Goal: Task Accomplishment & Management: Complete application form

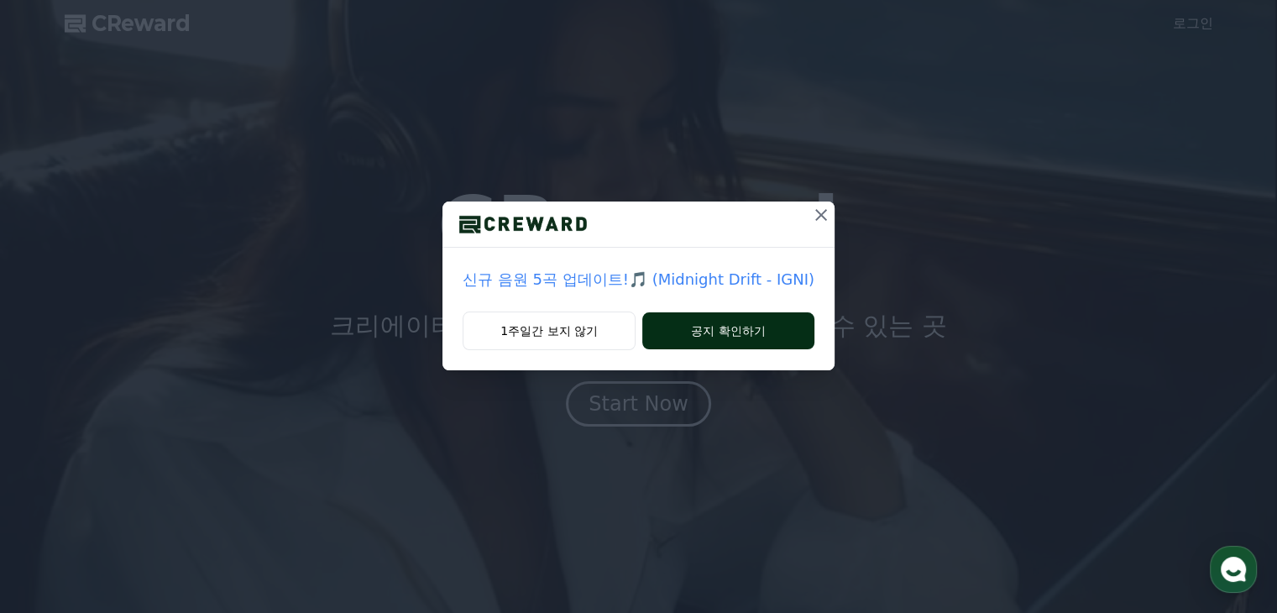
click at [691, 327] on button "공지 확인하기" at bounding box center [728, 330] width 172 height 37
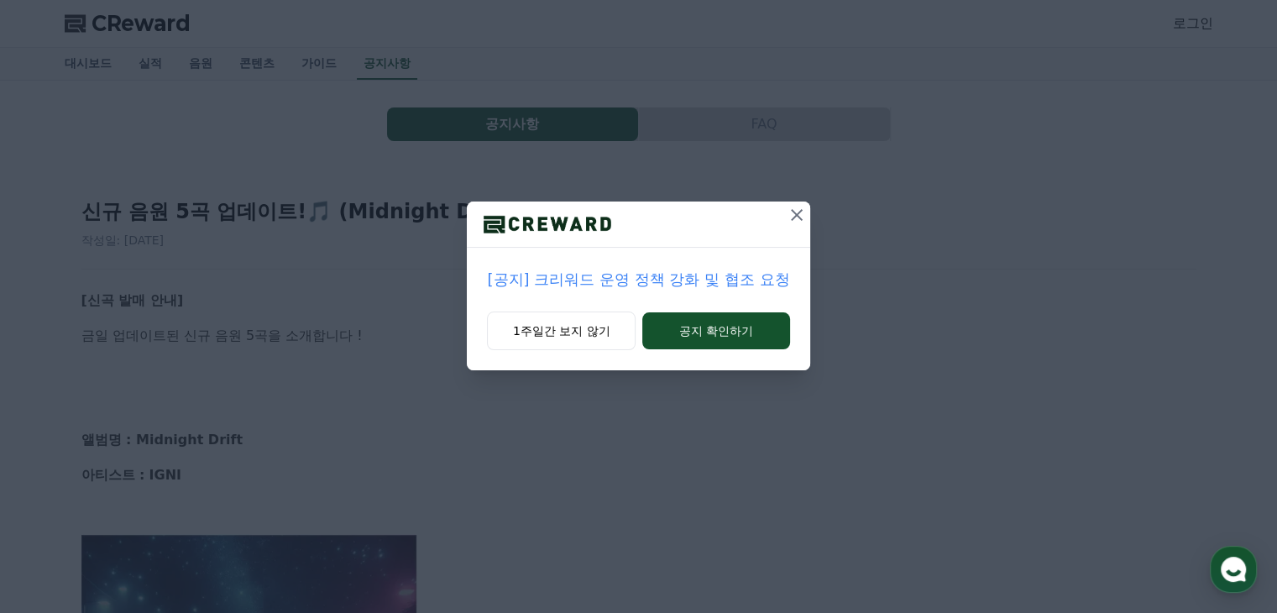
click at [660, 280] on p "[공지] 크리워드 운영 정책 강화 및 협조 요청" at bounding box center [638, 280] width 302 height 24
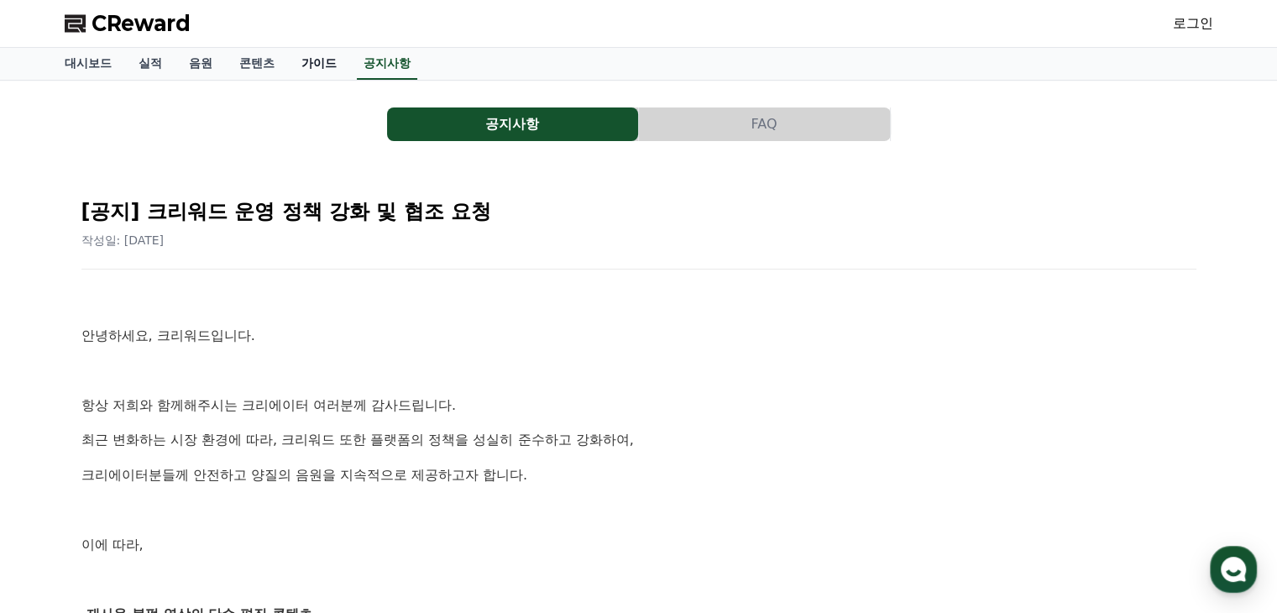
click at [316, 55] on link "가이드" at bounding box center [319, 64] width 62 height 32
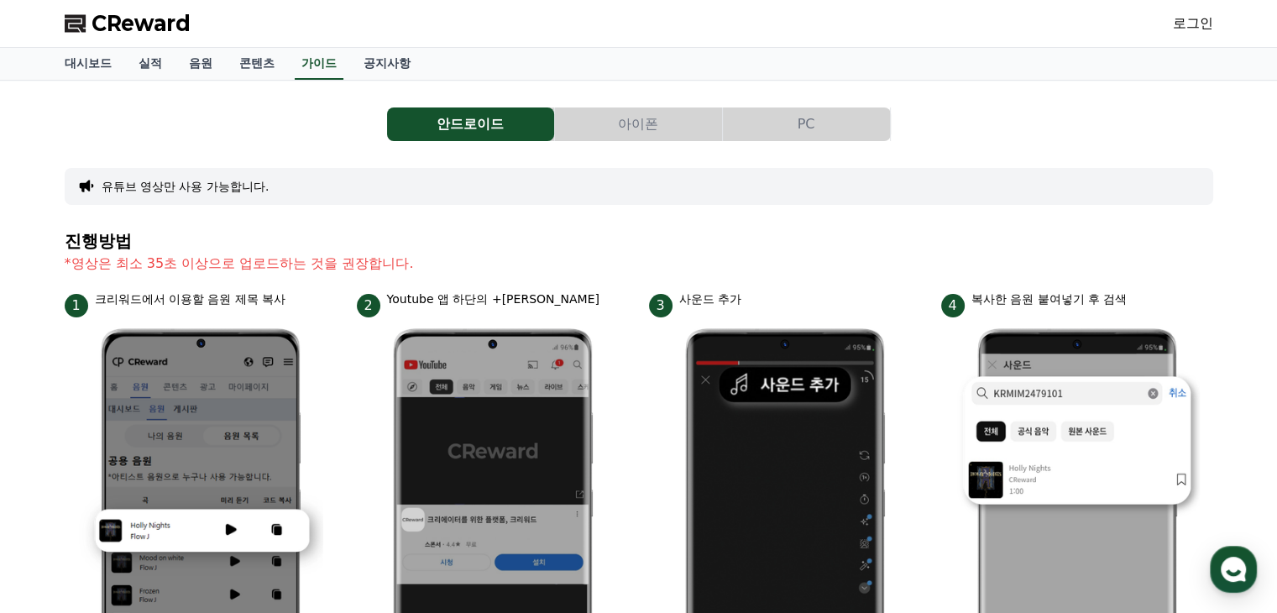
click at [1206, 14] on link "로그인" at bounding box center [1193, 23] width 40 height 20
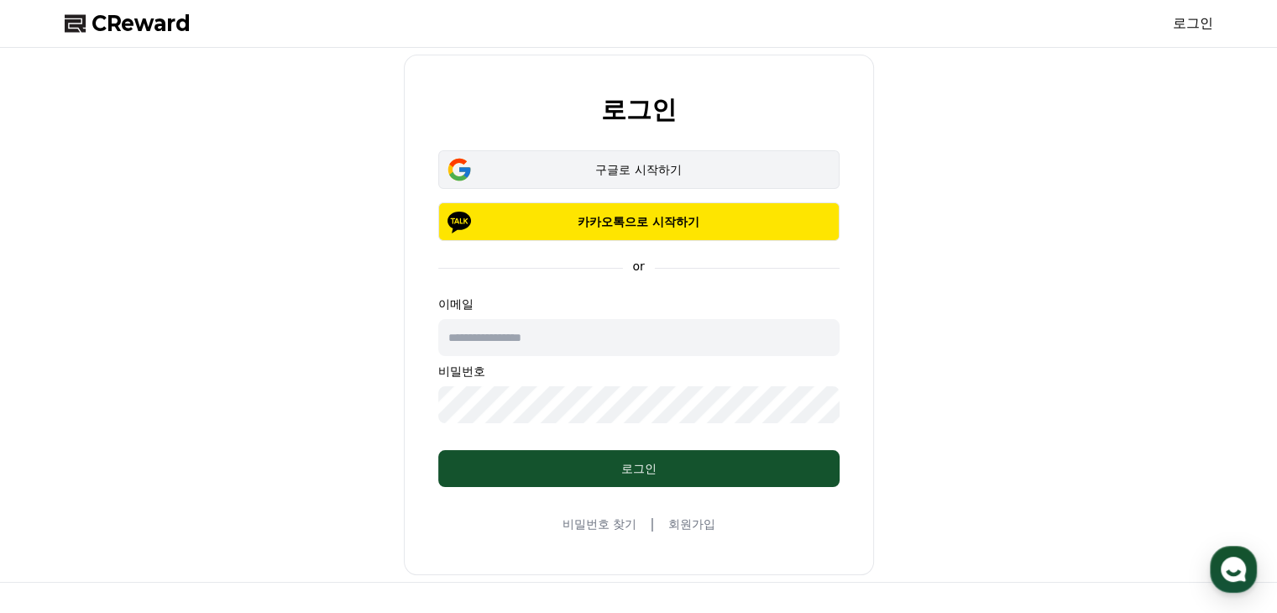
click at [680, 161] on div "구글로 시작하기" at bounding box center [639, 169] width 353 height 17
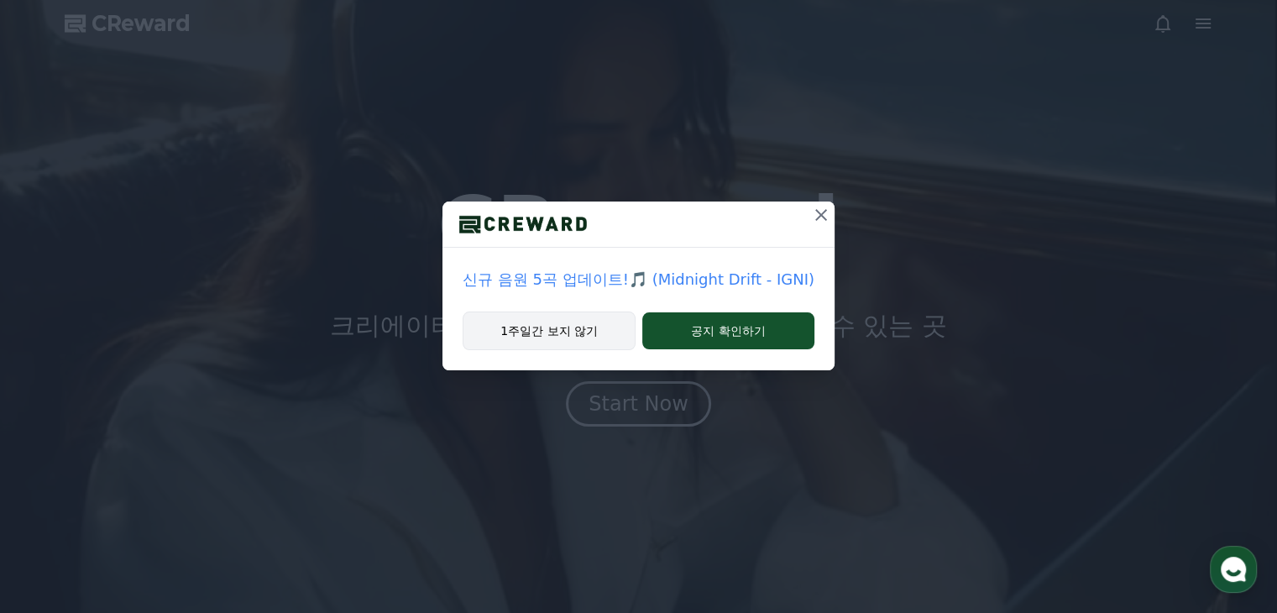
click at [579, 329] on button "1주일간 보지 않기" at bounding box center [549, 331] width 173 height 39
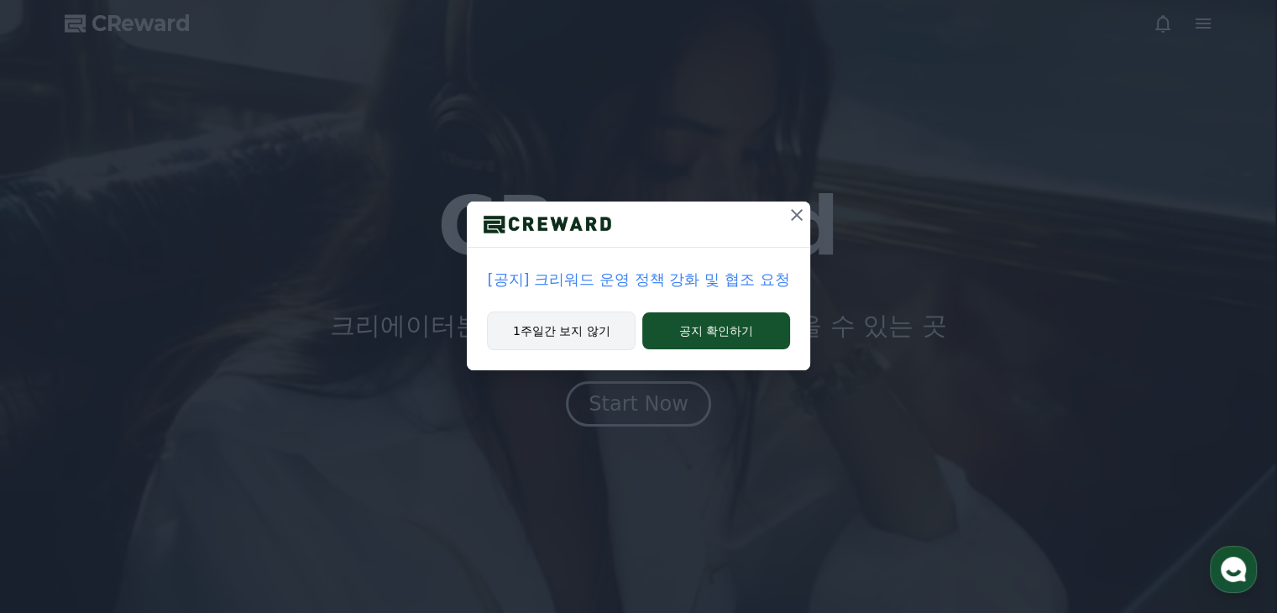
click at [591, 329] on button "1주일간 보지 않기" at bounding box center [561, 331] width 149 height 39
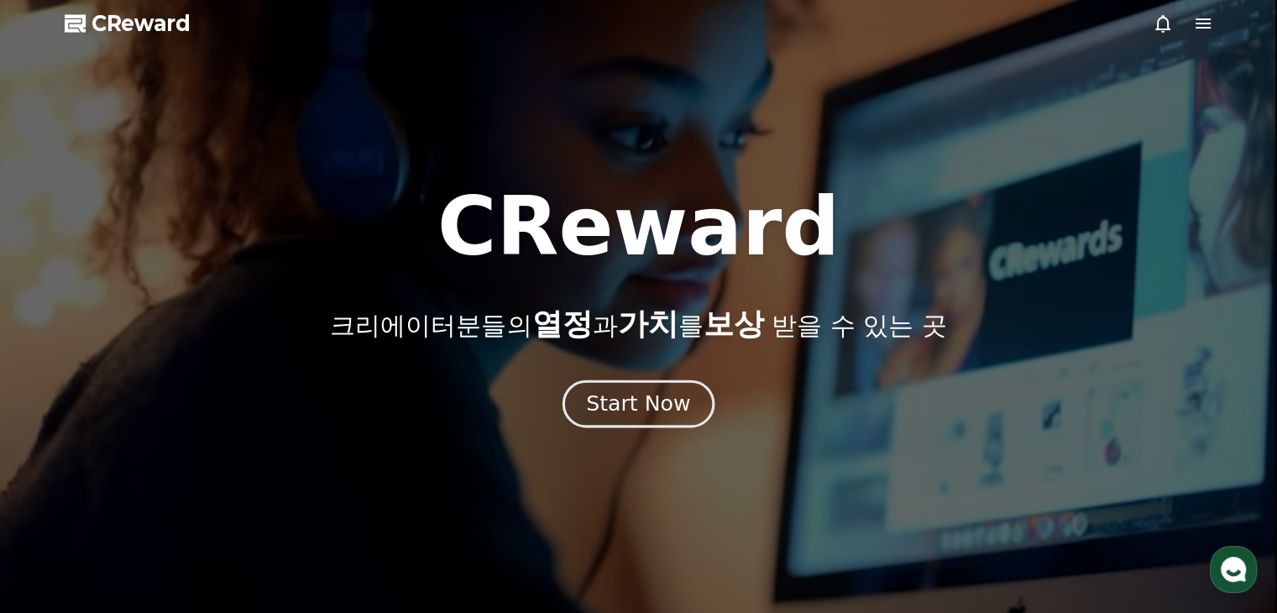
click at [671, 405] on div "Start Now" at bounding box center [638, 404] width 104 height 29
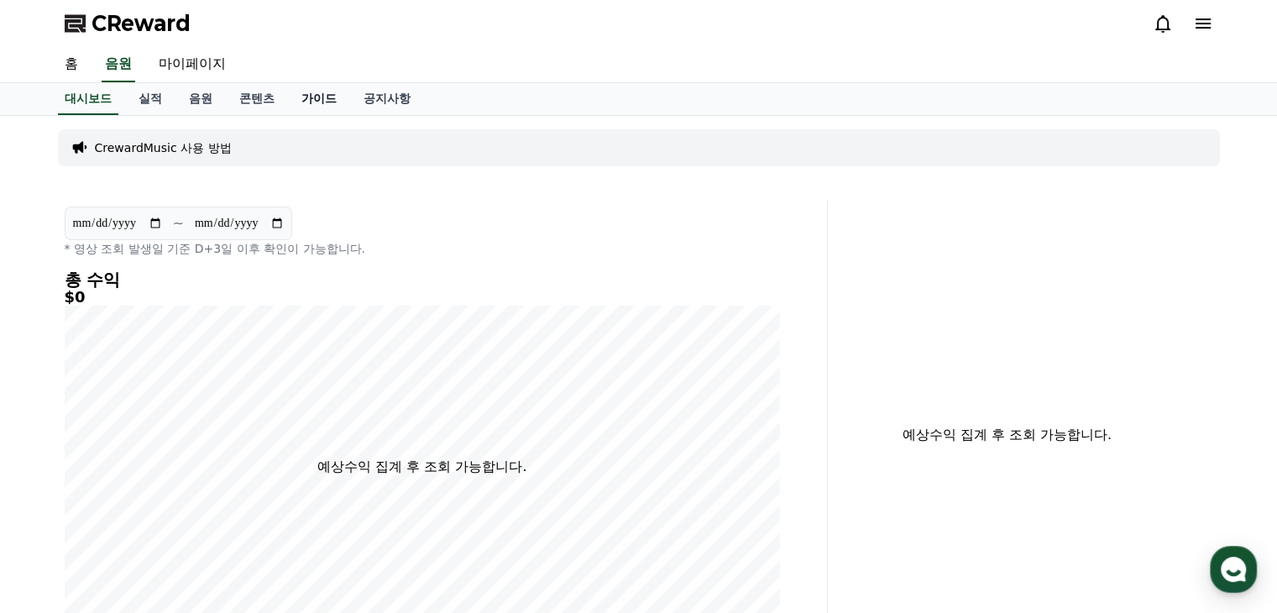
click at [326, 89] on link "가이드" at bounding box center [319, 99] width 62 height 32
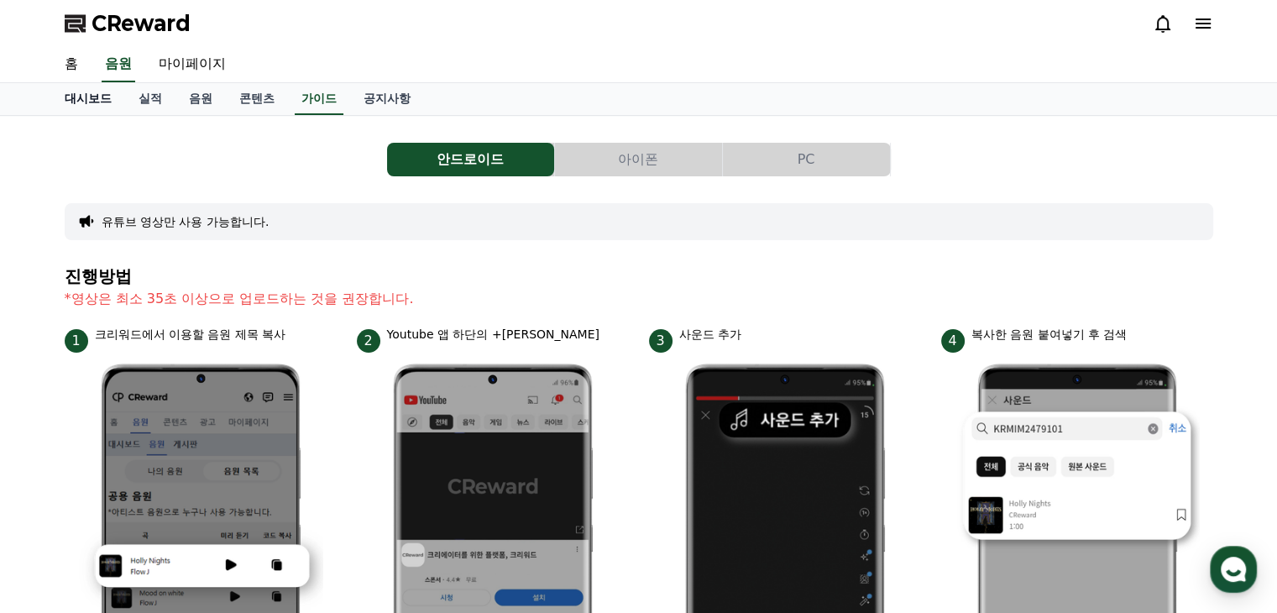
click at [102, 102] on link "대시보드" at bounding box center [88, 99] width 74 height 32
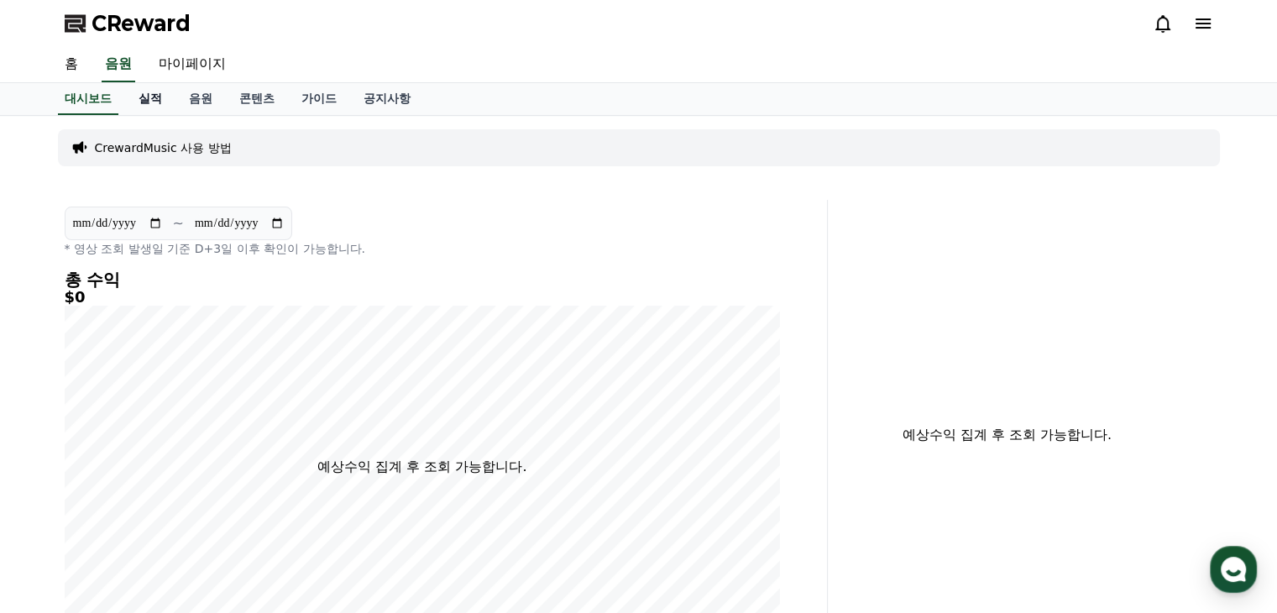
click at [158, 102] on link "실적" at bounding box center [150, 99] width 50 height 32
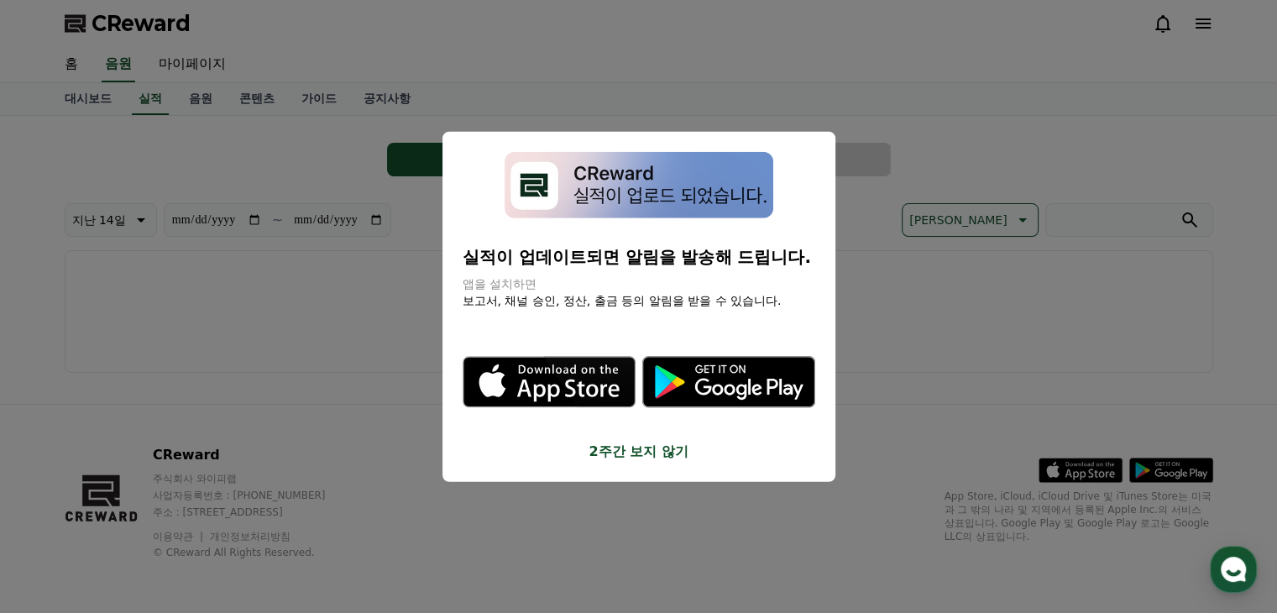
click at [207, 105] on button "close modal" at bounding box center [638, 306] width 1277 height 613
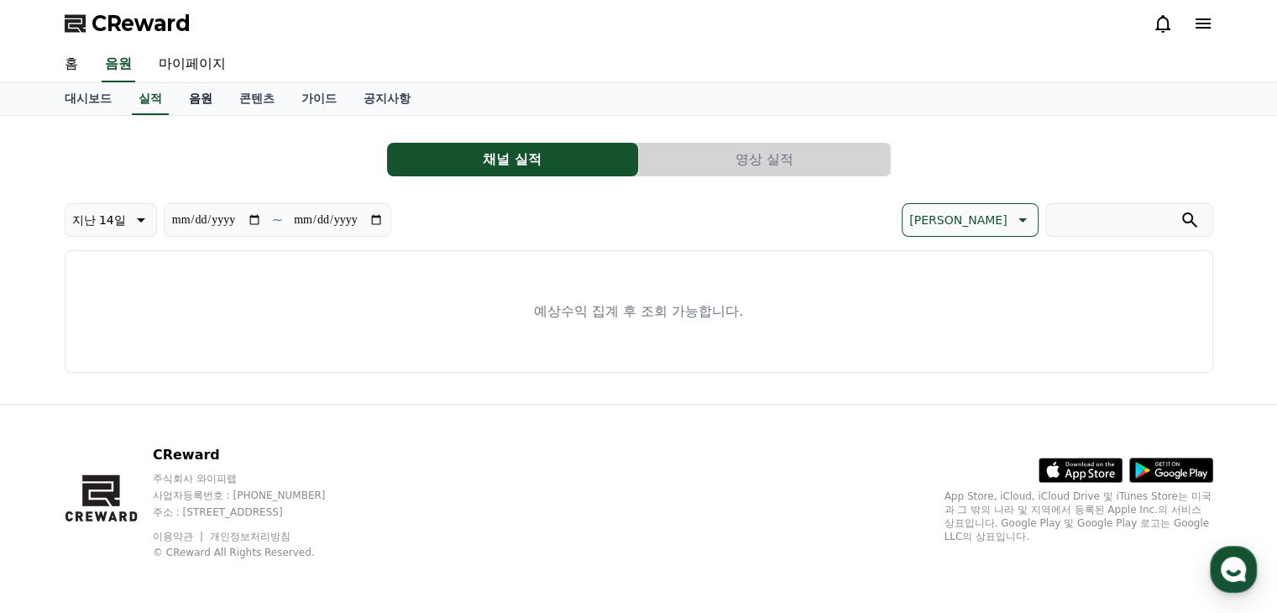
click at [198, 98] on link "음원" at bounding box center [201, 99] width 50 height 32
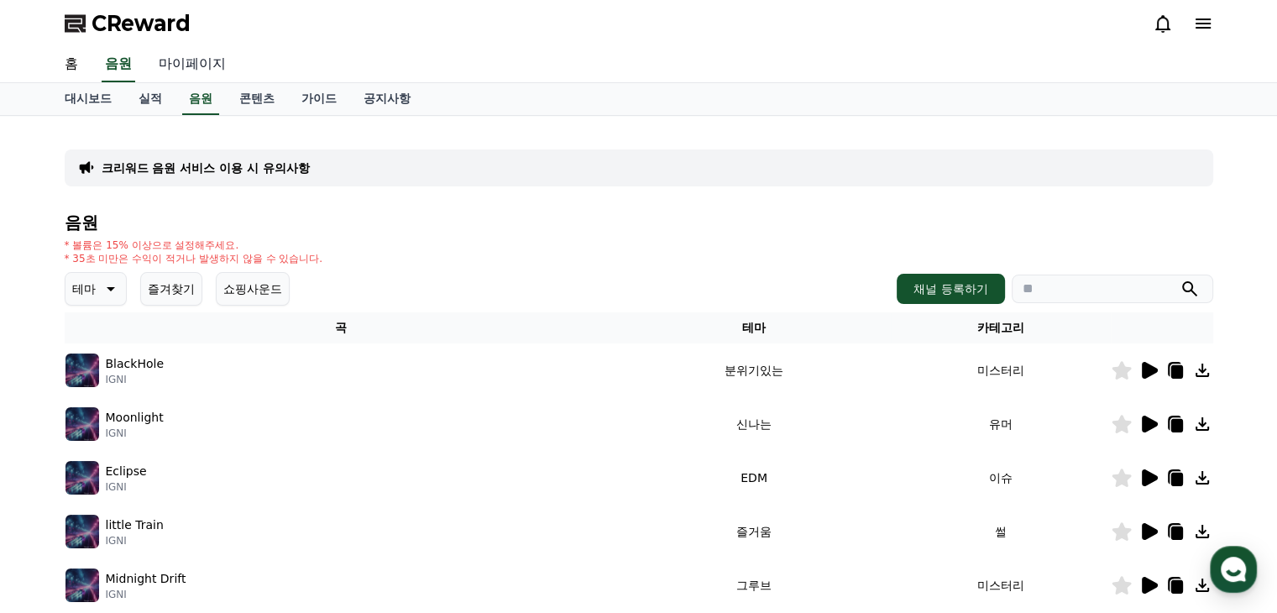
click at [205, 59] on link "마이페이지" at bounding box center [192, 64] width 94 height 35
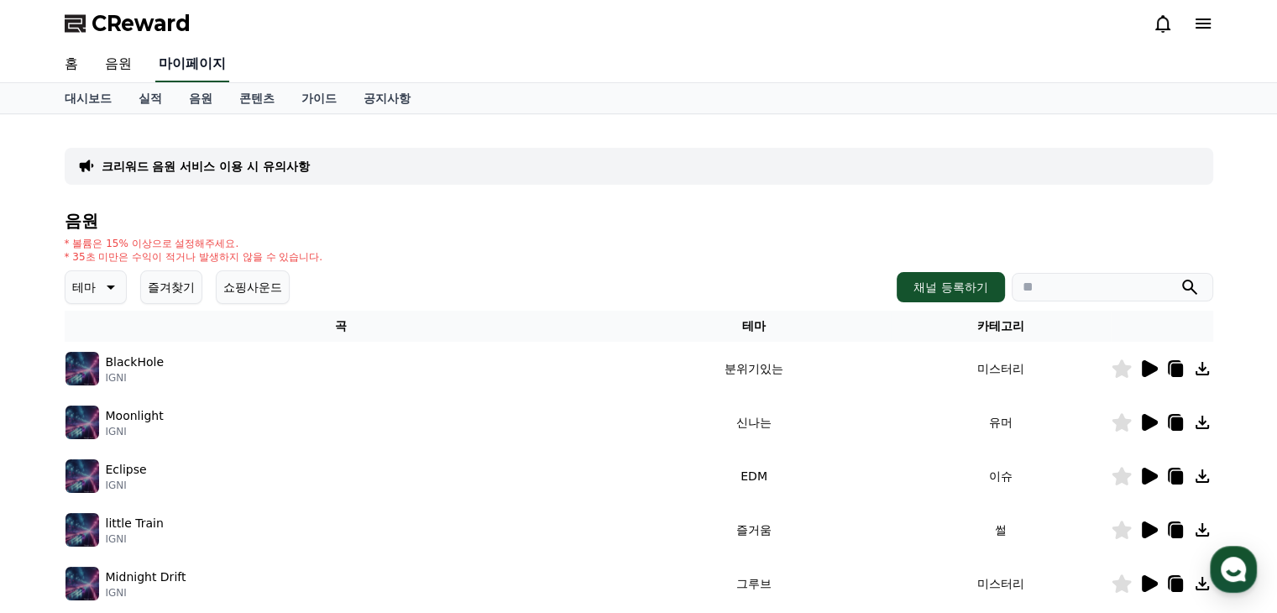
select select "**********"
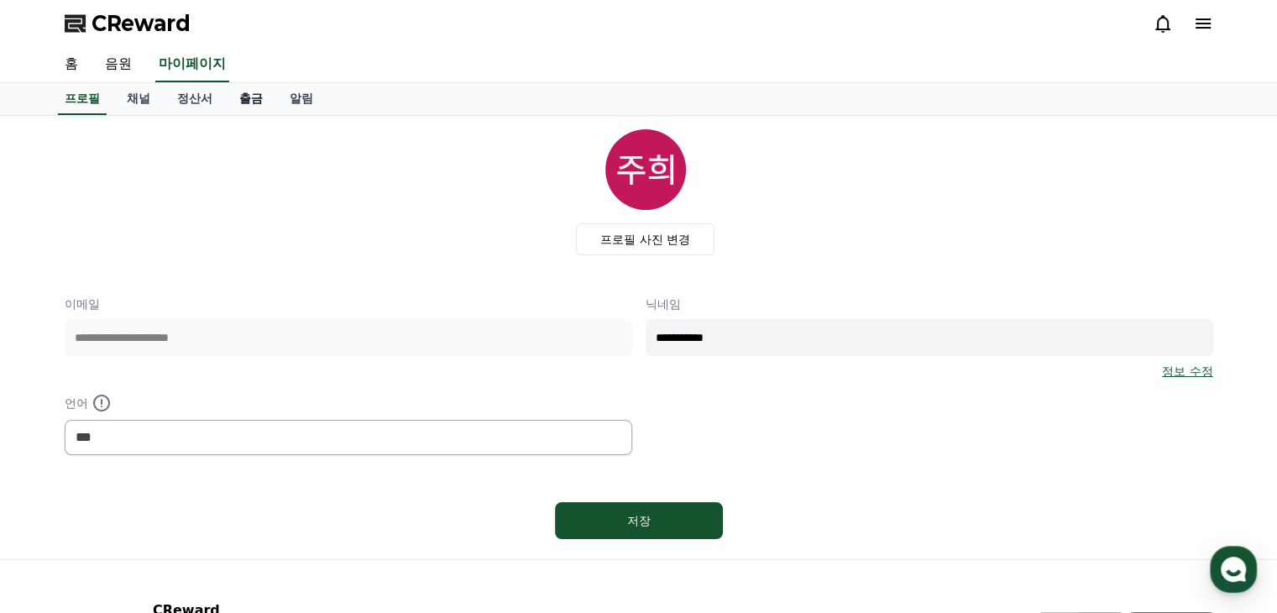
click at [262, 96] on link "출금" at bounding box center [251, 99] width 50 height 32
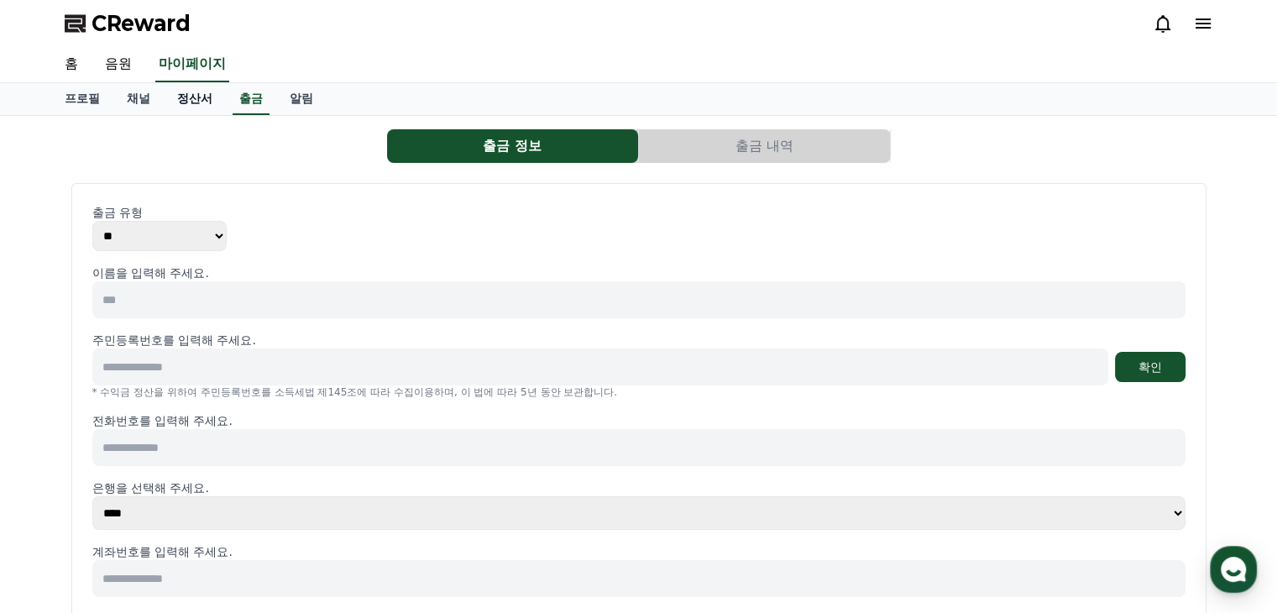
click at [206, 100] on link "정산서" at bounding box center [195, 99] width 62 height 32
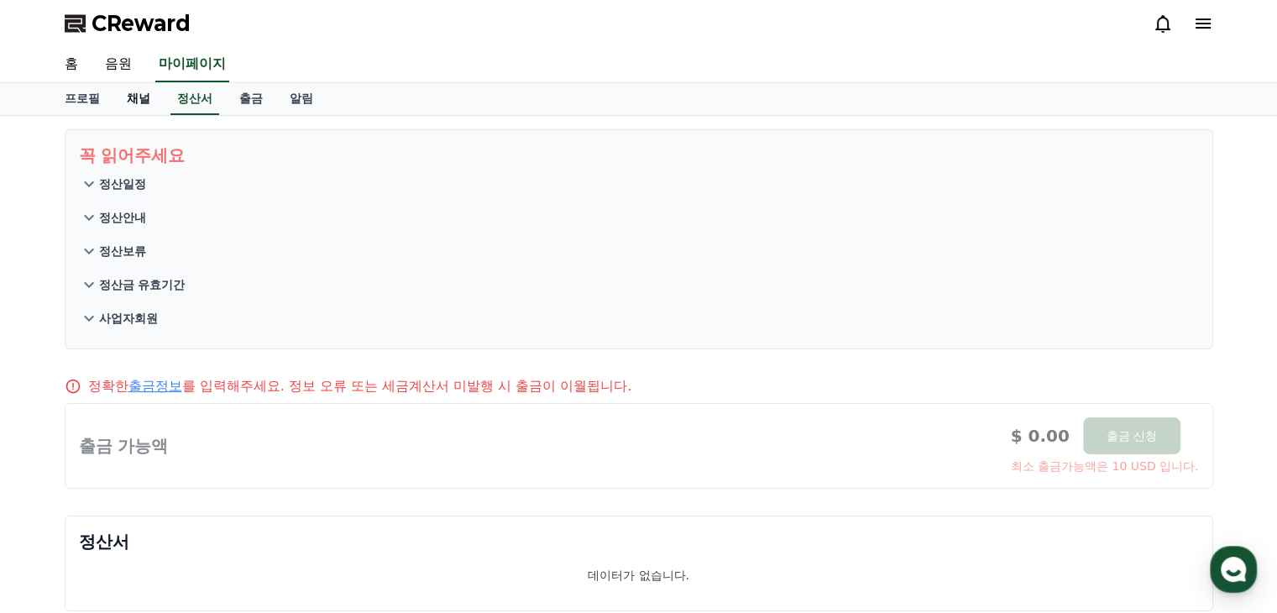
click at [134, 105] on link "채널" at bounding box center [138, 99] width 50 height 32
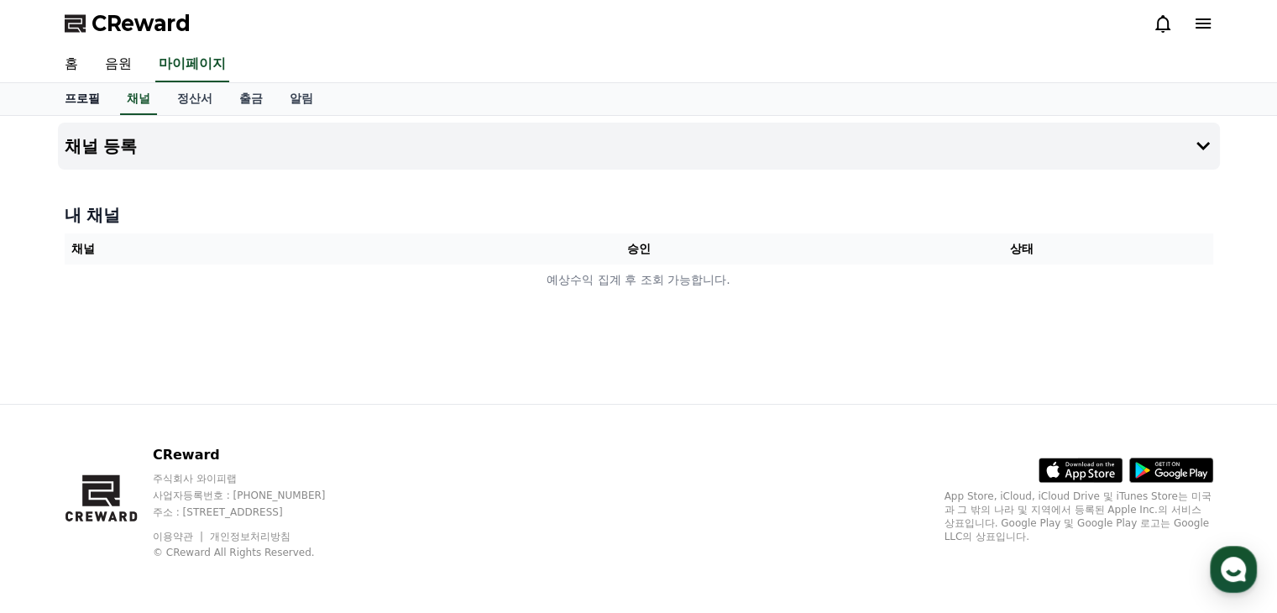
click at [81, 112] on link "프로필" at bounding box center [82, 99] width 62 height 32
select select "**********"
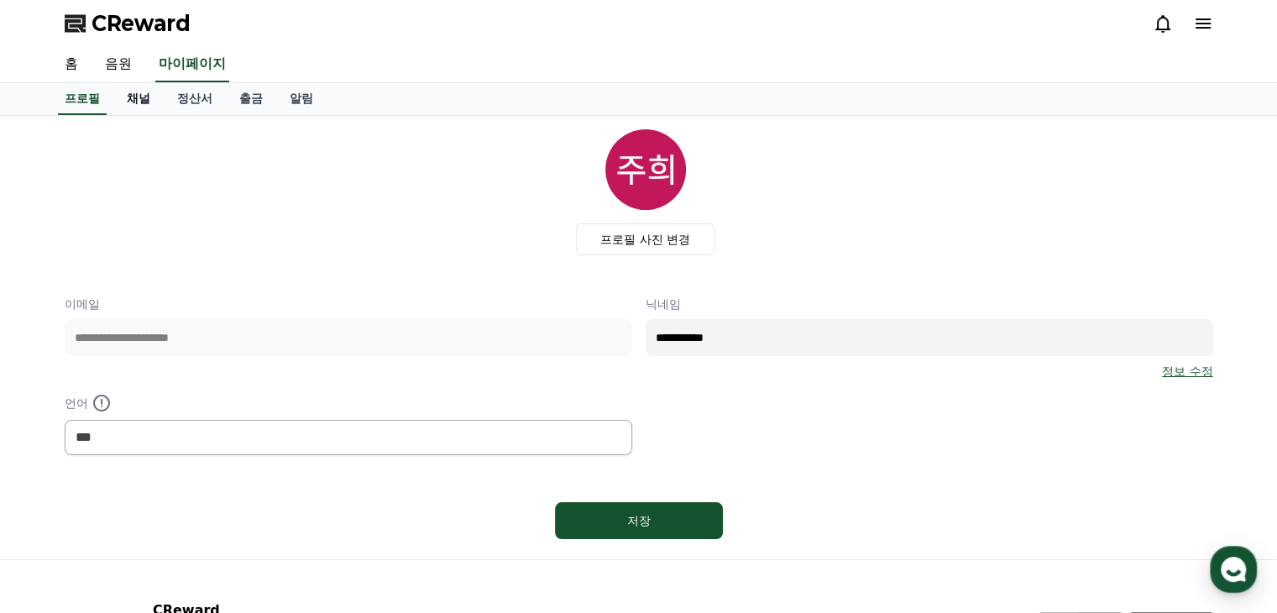
click at [144, 106] on link "채널" at bounding box center [138, 99] width 50 height 32
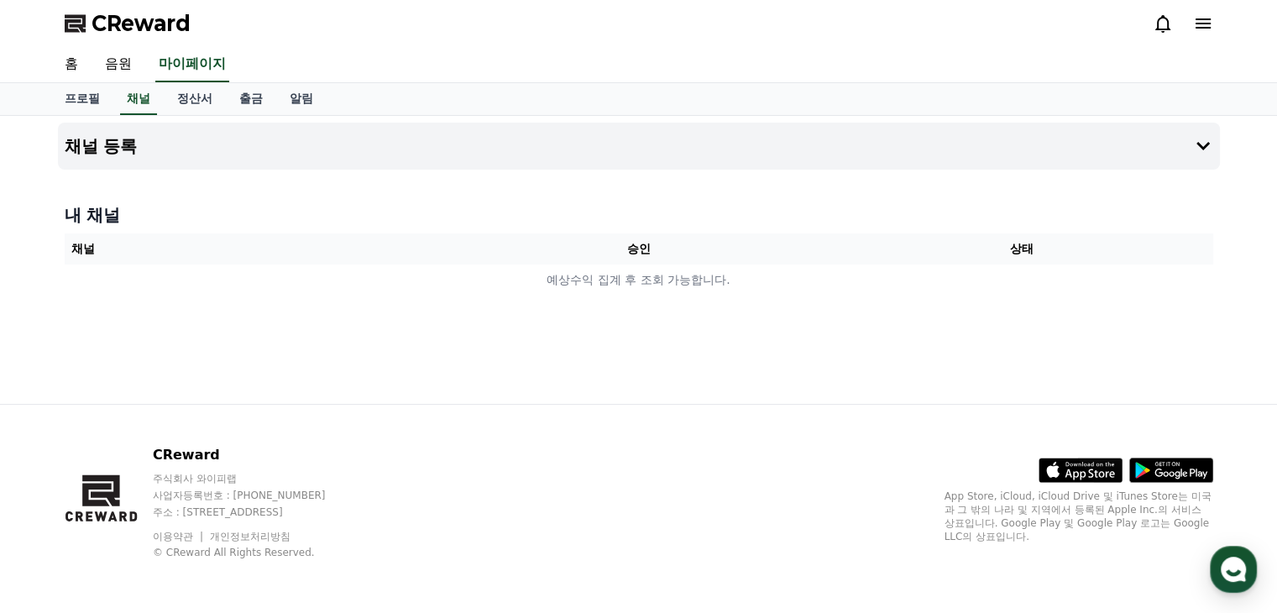
click at [430, 249] on th "채널" at bounding box center [256, 248] width 383 height 31
click at [105, 144] on h4 "채널 등록" at bounding box center [101, 146] width 73 height 18
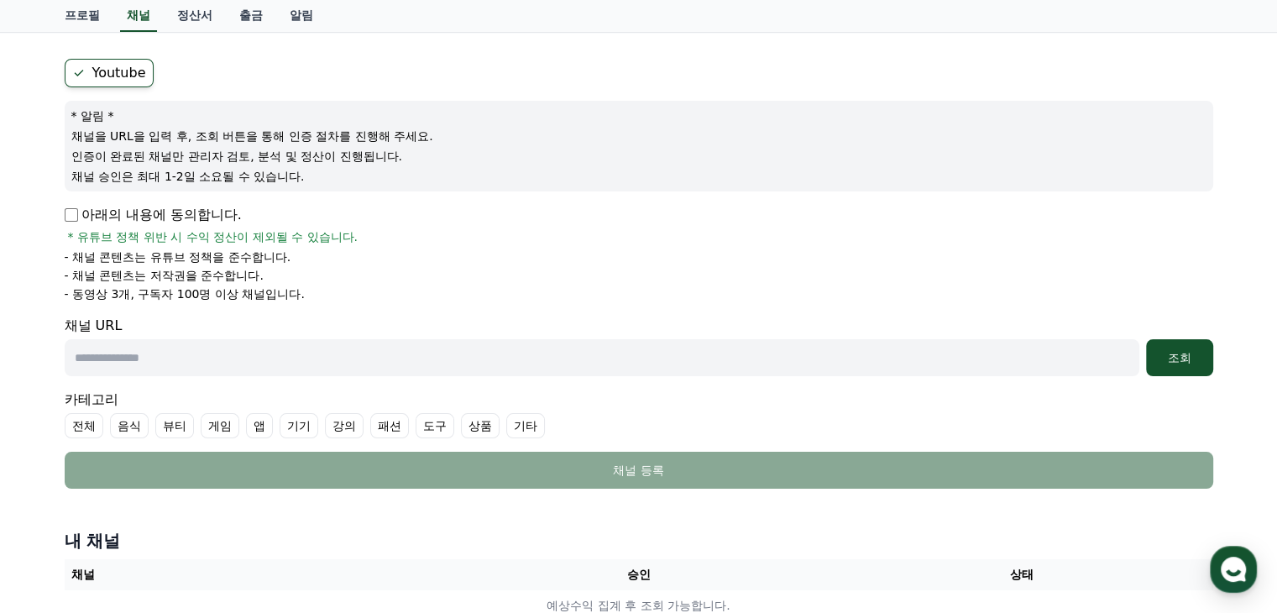
scroll to position [168, 0]
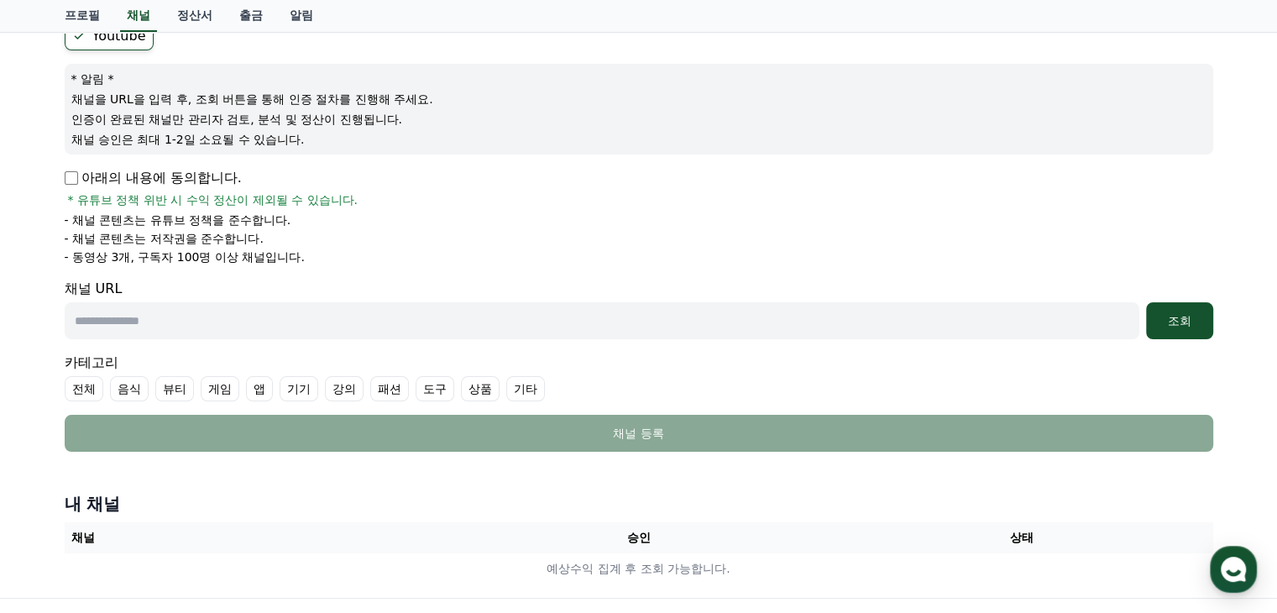
click at [232, 317] on input "text" at bounding box center [602, 320] width 1075 height 37
click at [272, 324] on input "text" at bounding box center [602, 320] width 1075 height 37
paste input "**********"
click at [269, 323] on input "**********" at bounding box center [602, 320] width 1075 height 37
drag, startPoint x: 380, startPoint y: 311, endPoint x: 0, endPoint y: 319, distance: 379.7
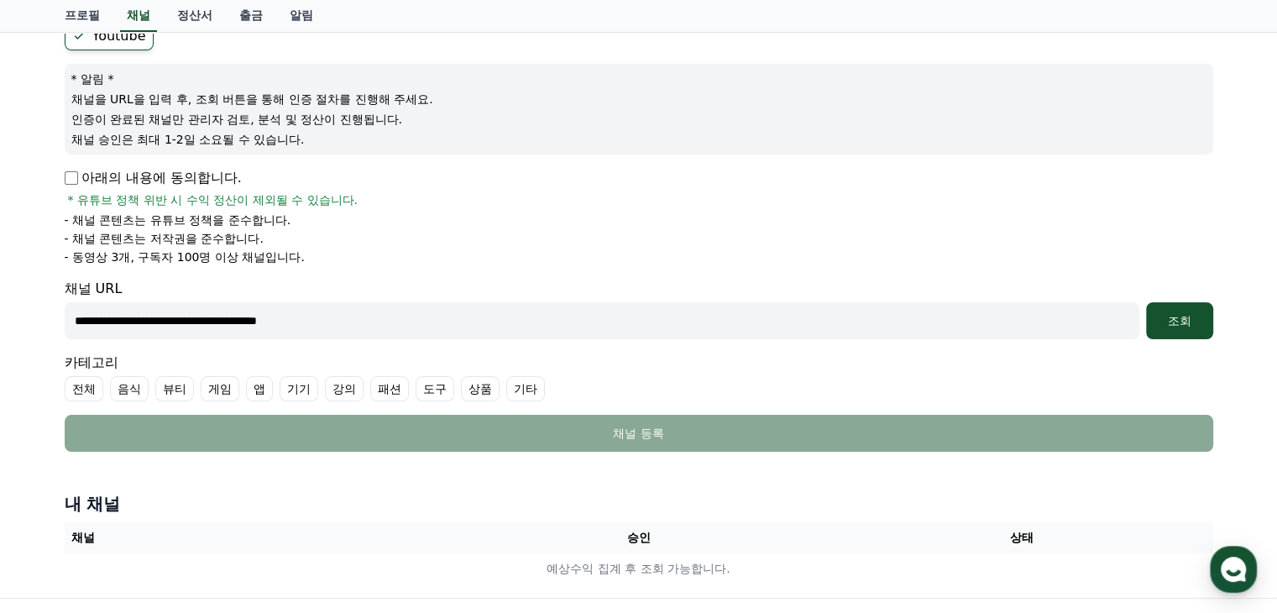
click at [0, 319] on div "**********" at bounding box center [638, 273] width 1277 height 650
paste input "text"
type input "**********"
click at [14, 317] on div "**********" at bounding box center [638, 273] width 1277 height 650
click at [1189, 325] on div "조회" at bounding box center [1180, 320] width 54 height 17
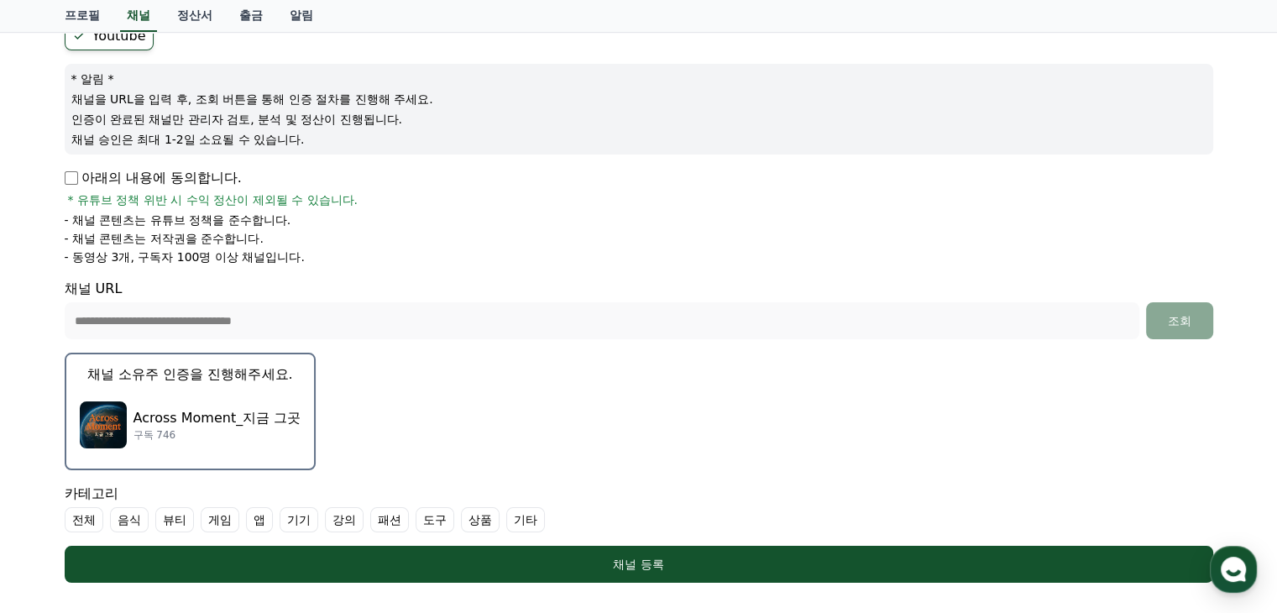
scroll to position [252, 0]
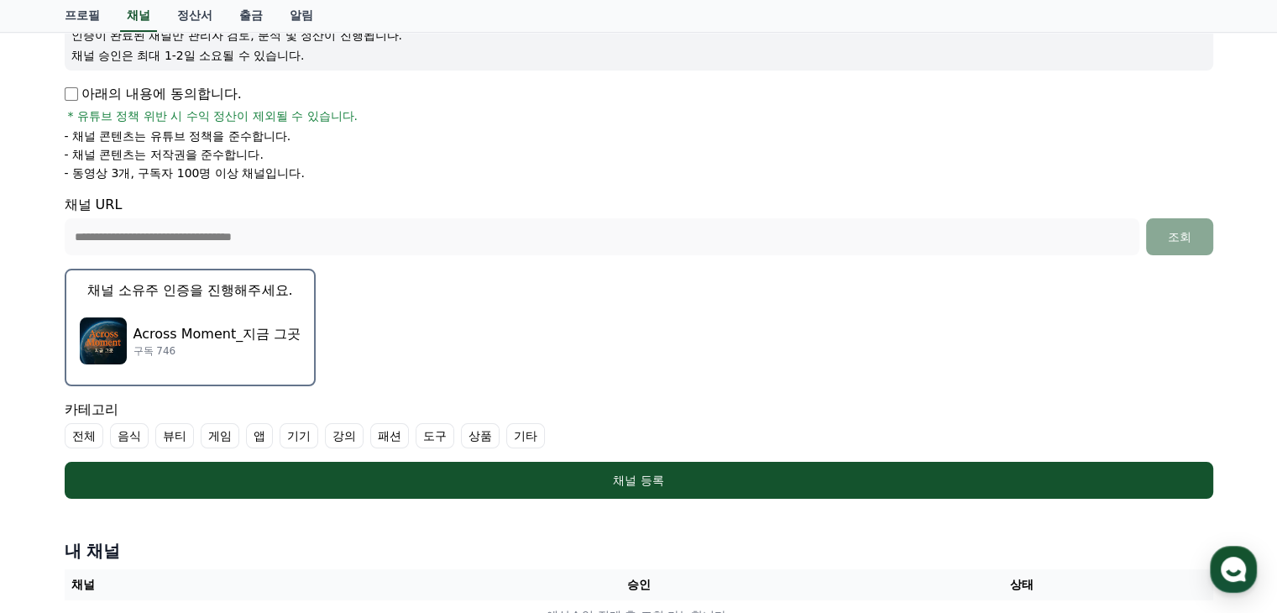
click at [208, 287] on p "채널 소유주 인증을 진행해주세요." at bounding box center [189, 291] width 205 height 20
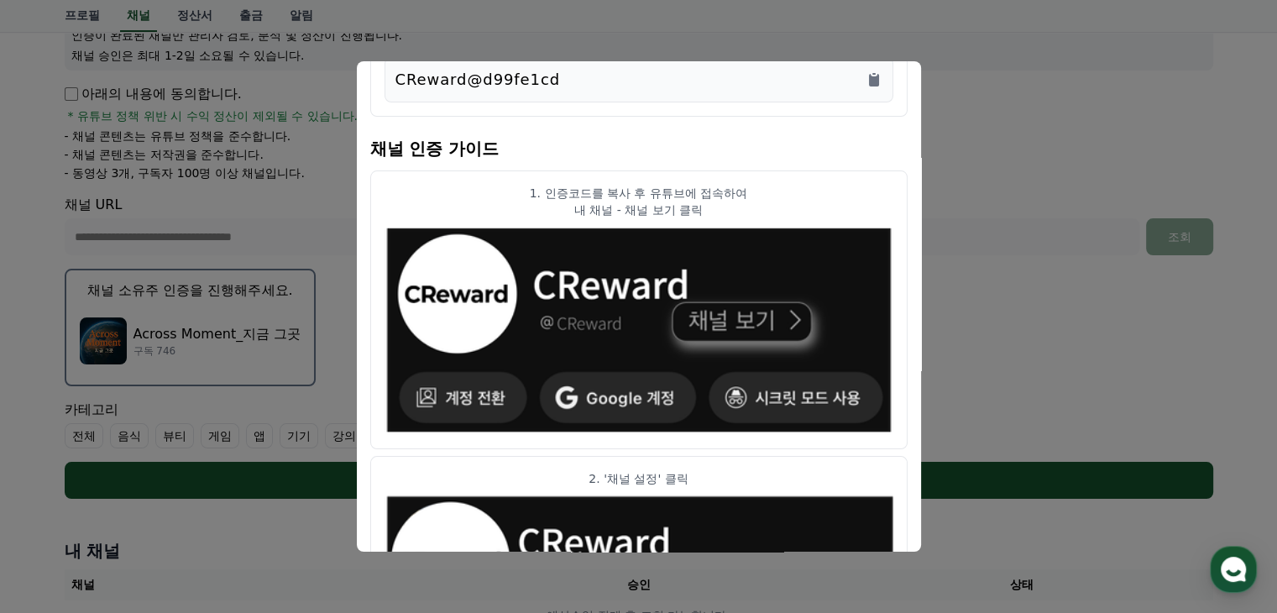
scroll to position [34, 0]
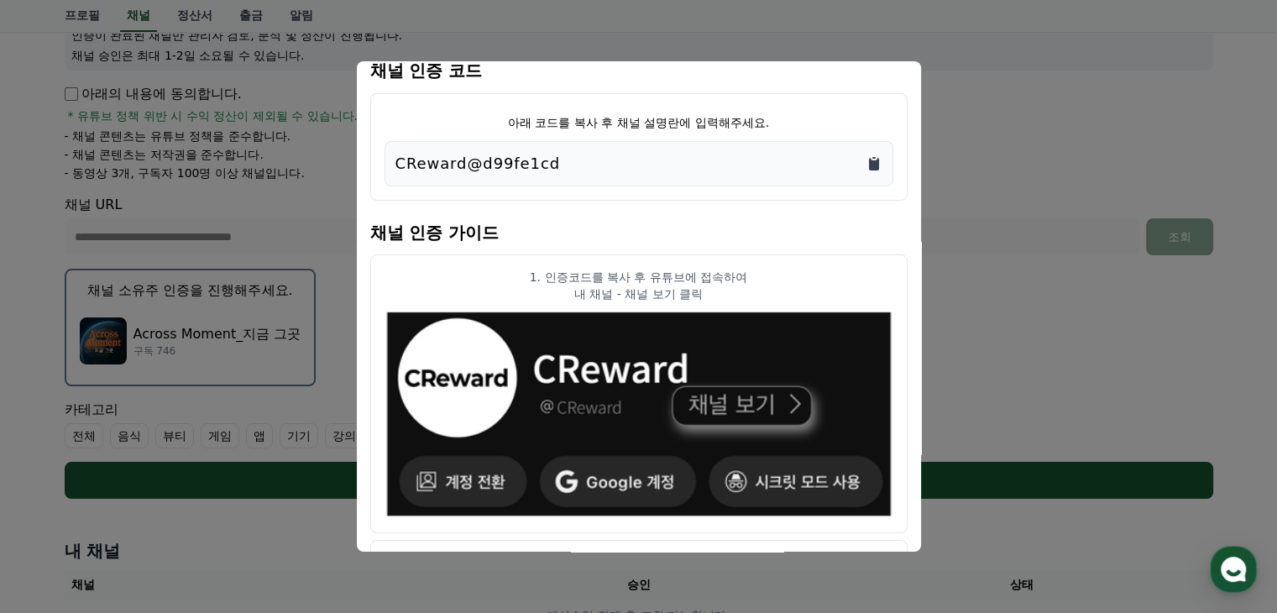
click at [871, 163] on icon "Copy to clipboard" at bounding box center [874, 164] width 10 height 13
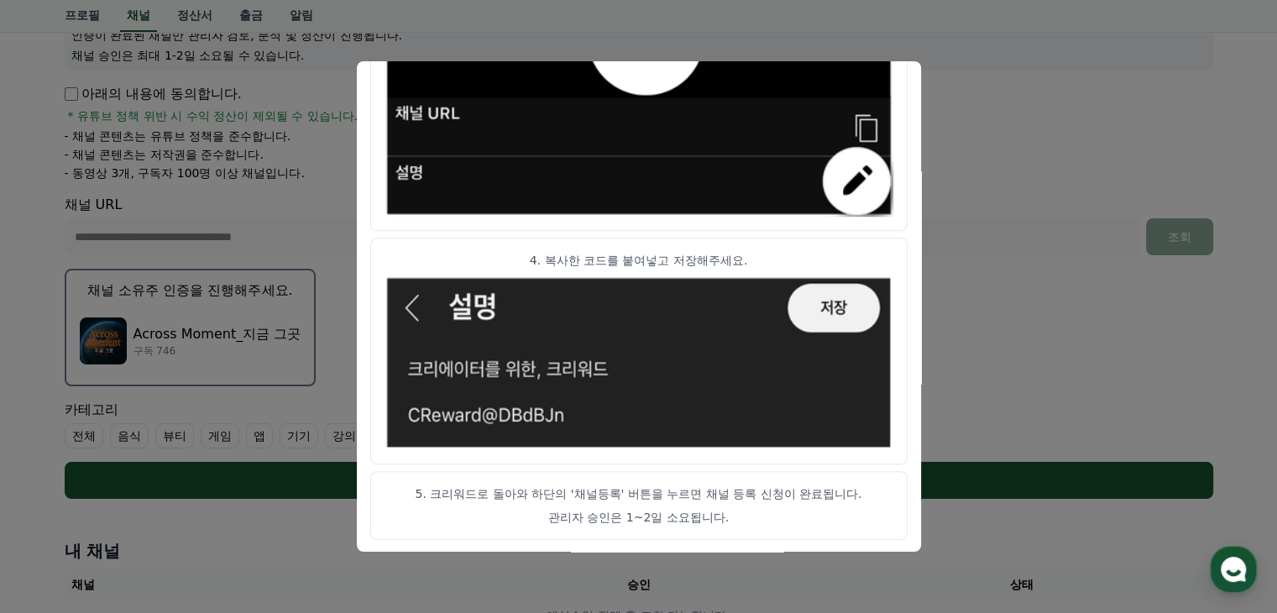
scroll to position [336, 0]
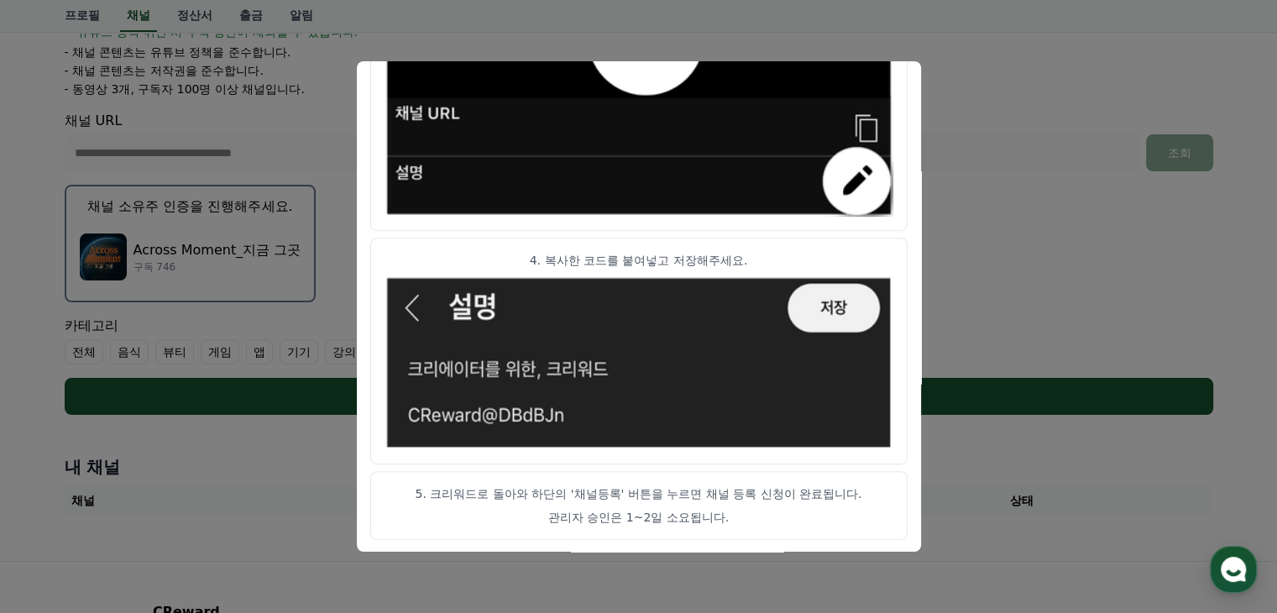
click at [1088, 251] on button "close modal" at bounding box center [638, 306] width 1277 height 613
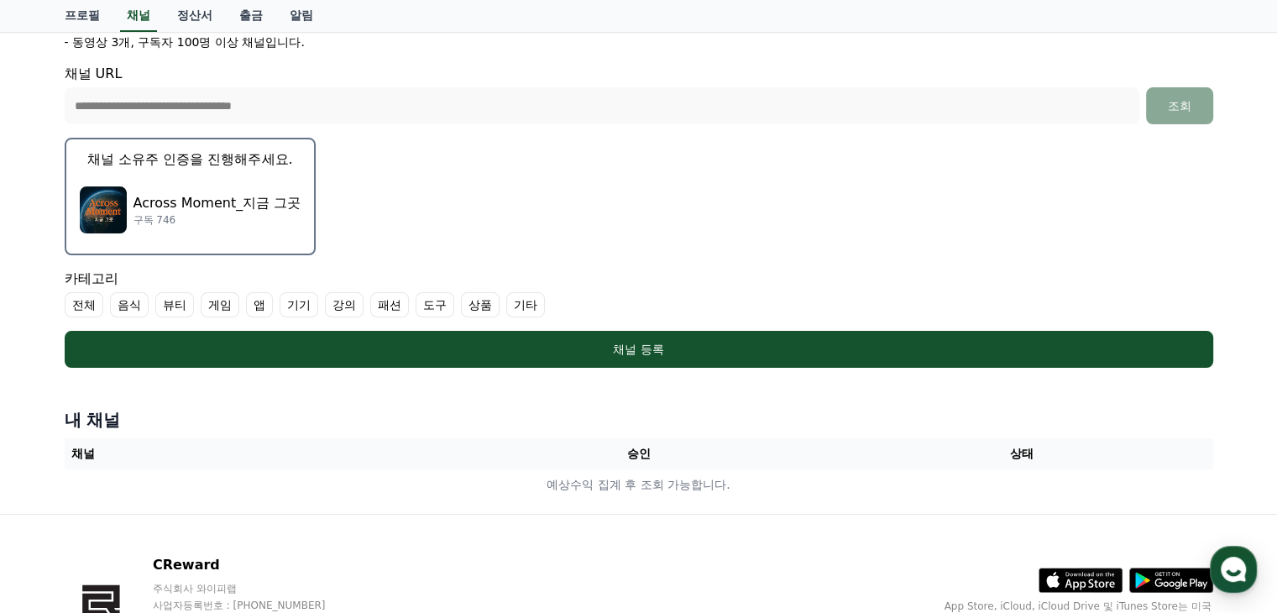
scroll to position [420, 0]
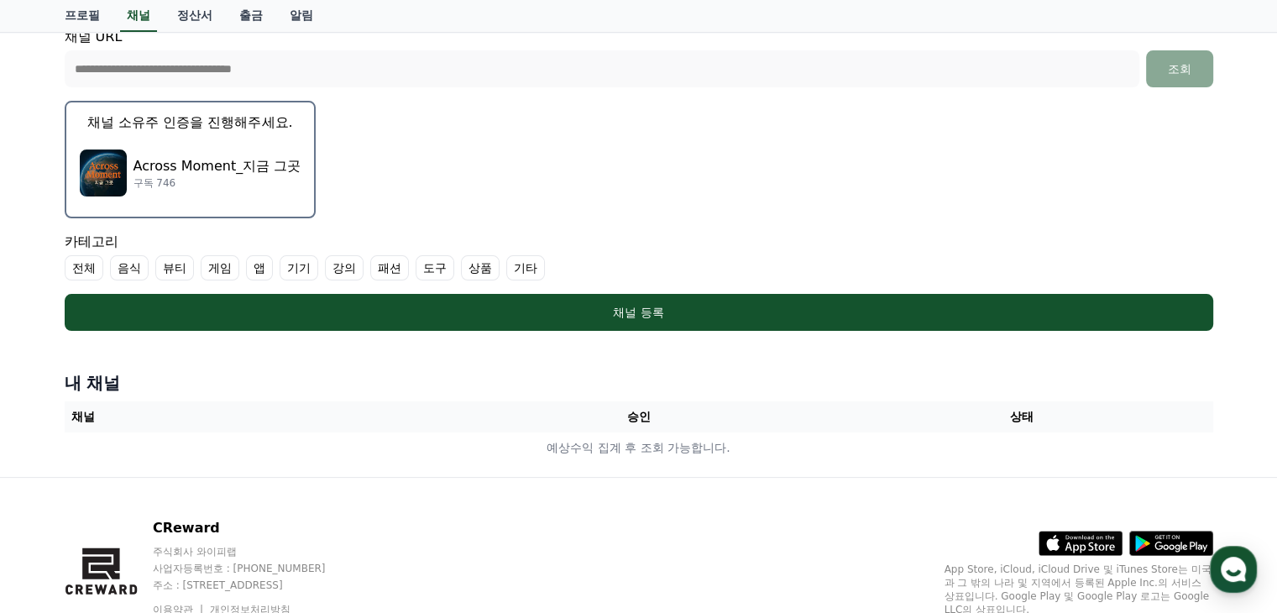
click at [87, 266] on label "전체" at bounding box center [84, 267] width 39 height 25
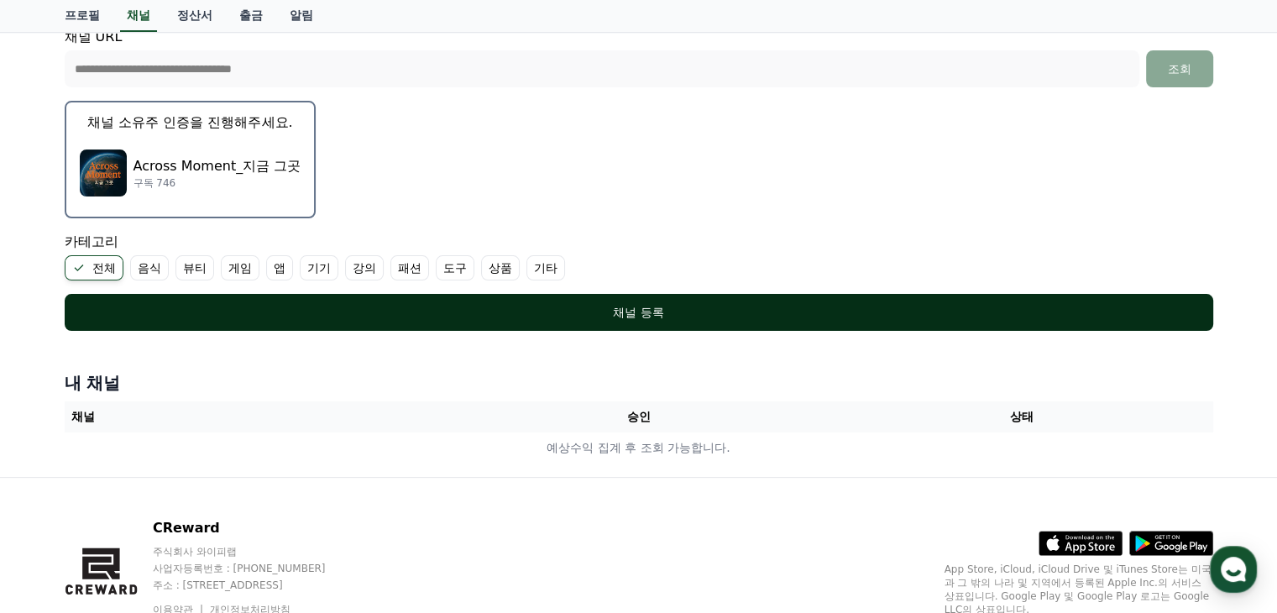
click at [658, 304] on div "채널 등록" at bounding box center [639, 312] width 1082 height 17
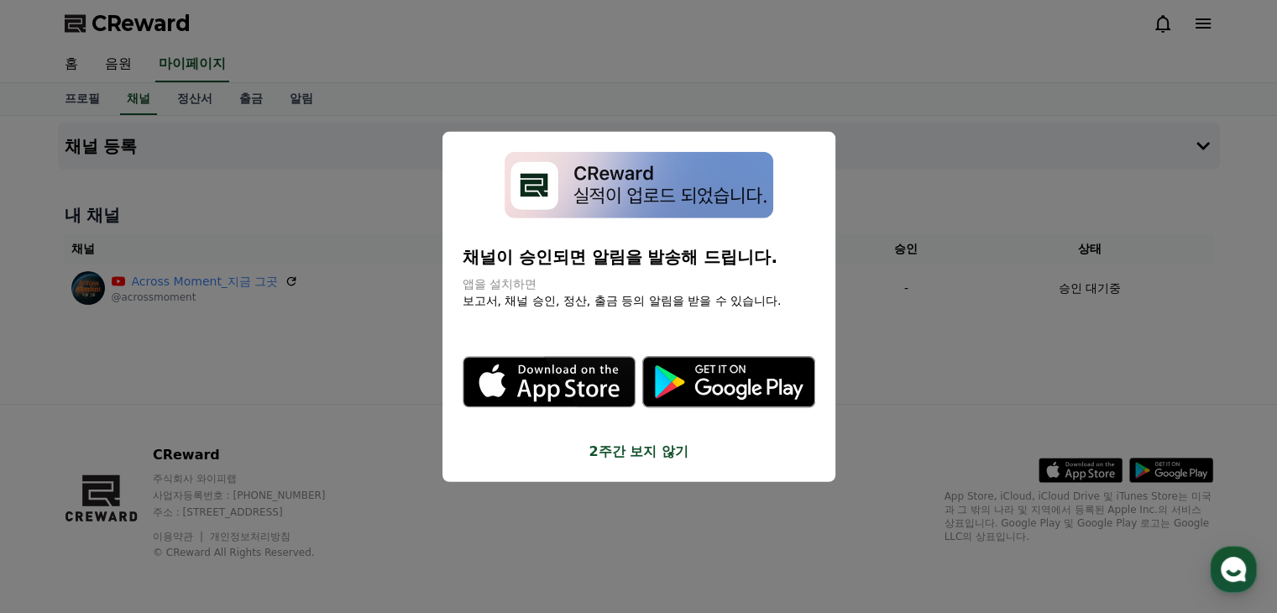
click at [622, 454] on button "2주간 보지 않기" at bounding box center [639, 451] width 353 height 20
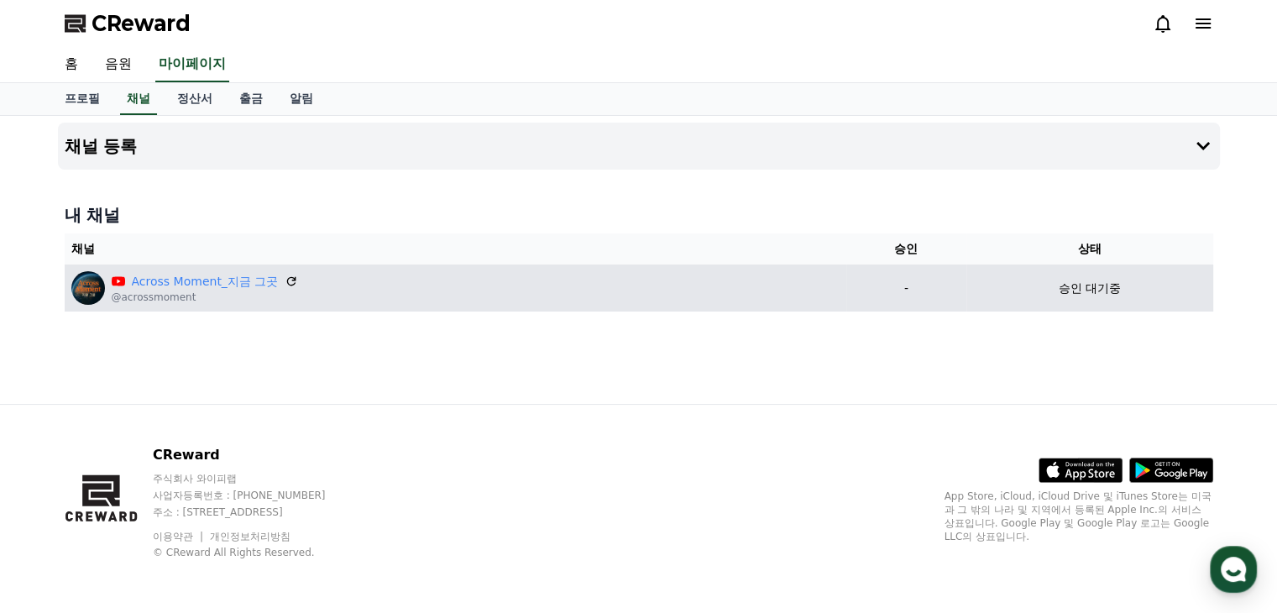
click at [562, 290] on div "Across Moment_지금 그곳 @acrossmoment" at bounding box center [455, 288] width 768 height 34
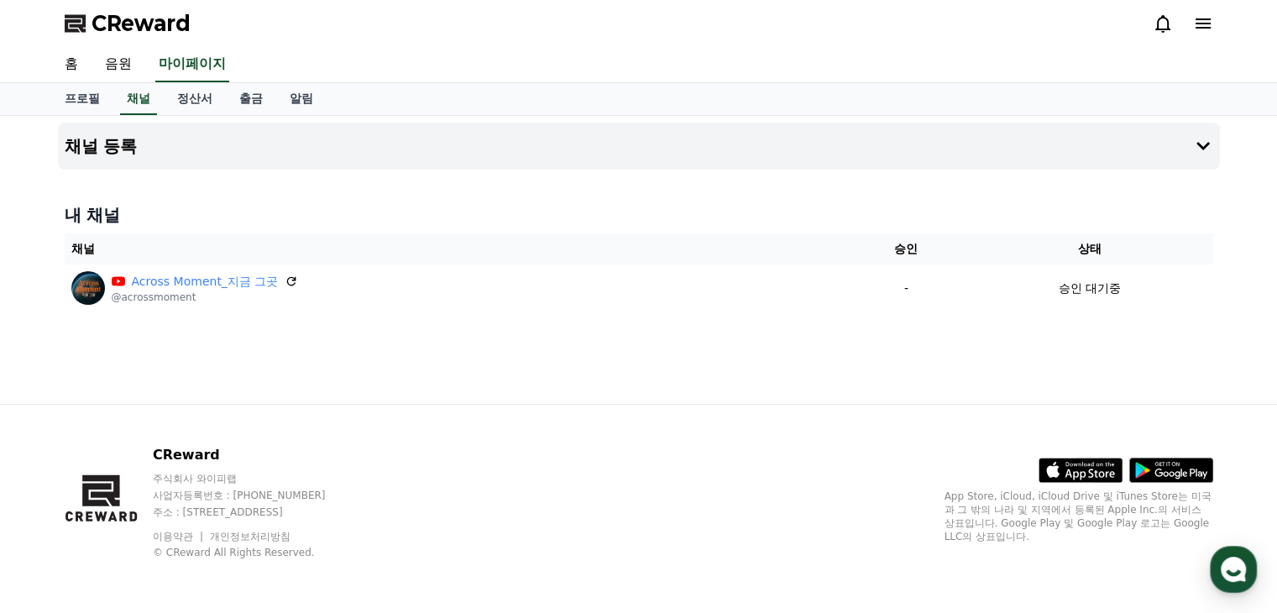
click at [564, 343] on div "채널 등록 내 채널 채널 승인 상태 Across Moment_지금 그곳 @acrossmoment - 승인 대기중" at bounding box center [639, 260] width 1176 height 288
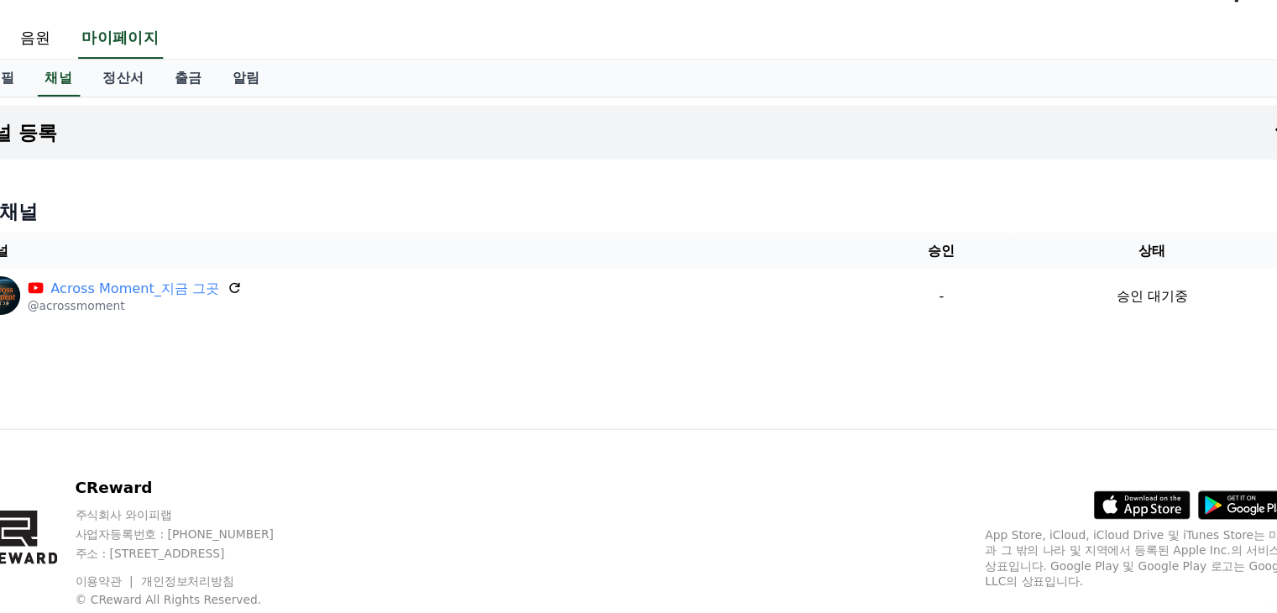
click at [758, 229] on div "내 채널 채널 승인 상태 Across Moment_지금 그곳 @acrossmoment - 승인 대기중" at bounding box center [639, 258] width 1162 height 122
